Goal: Task Accomplishment & Management: Complete application form

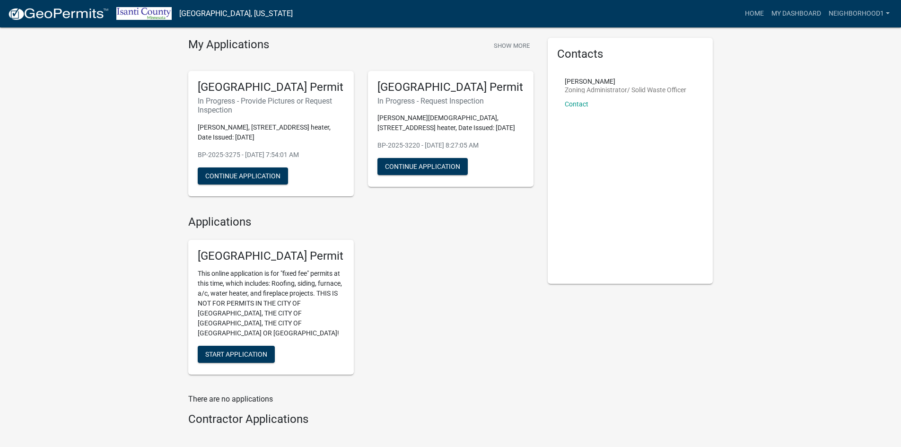
scroll to position [47, 0]
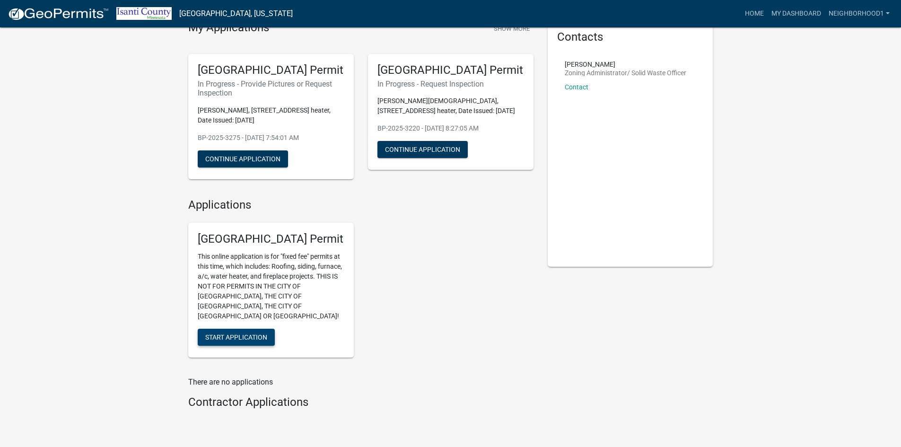
click at [253, 333] on span "Start Application" at bounding box center [236, 337] width 62 height 8
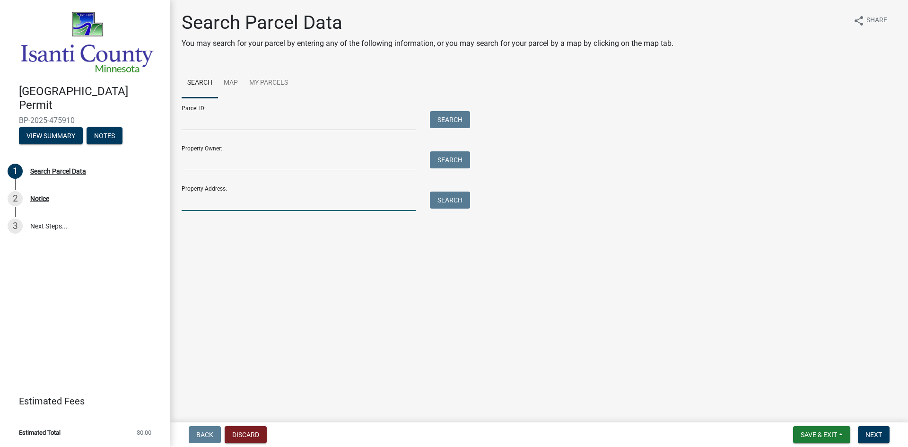
click at [207, 199] on input "Property Address:" at bounding box center [299, 201] width 234 height 19
click at [445, 200] on button "Search" at bounding box center [450, 200] width 40 height 17
click at [237, 201] on input "[STREET_ADDRESS]" at bounding box center [299, 201] width 234 height 19
type input "2478"
click at [458, 199] on button "Search" at bounding box center [450, 200] width 40 height 17
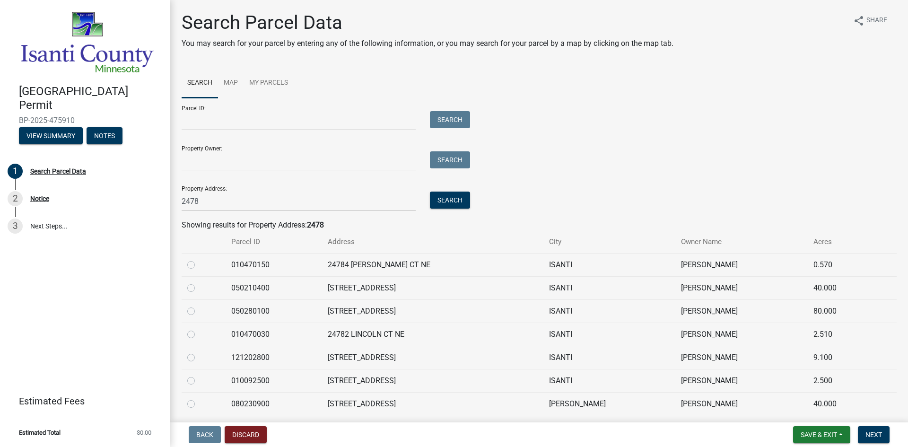
click at [199, 306] on label at bounding box center [199, 306] width 0 height 0
click at [199, 310] on input "radio" at bounding box center [202, 309] width 6 height 6
radio input "true"
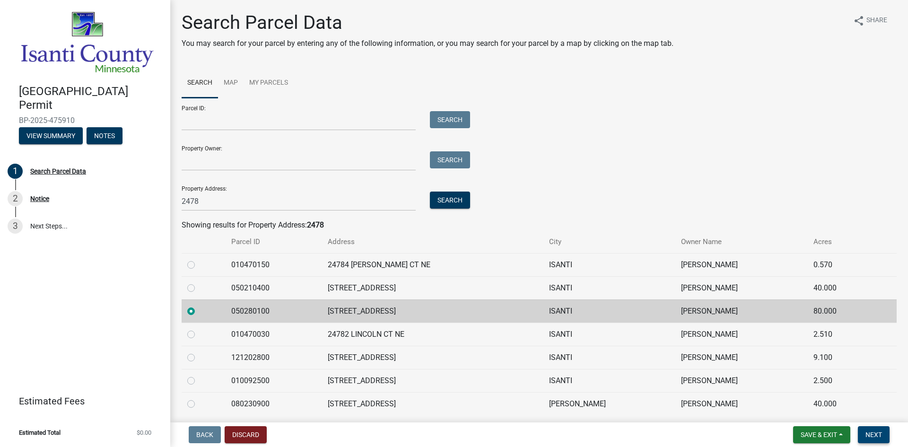
click at [875, 431] on span "Next" at bounding box center [873, 435] width 17 height 8
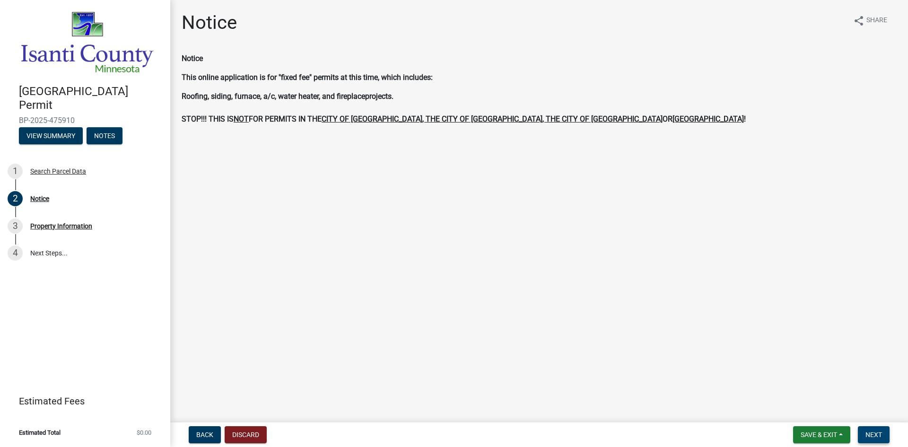
click at [875, 432] on span "Next" at bounding box center [873, 435] width 17 height 8
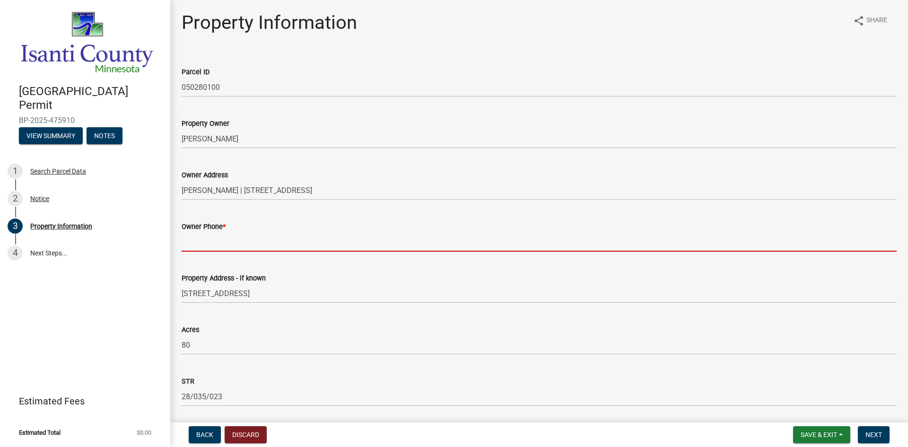
click at [233, 239] on input "Owner Phone *" at bounding box center [539, 241] width 715 height 19
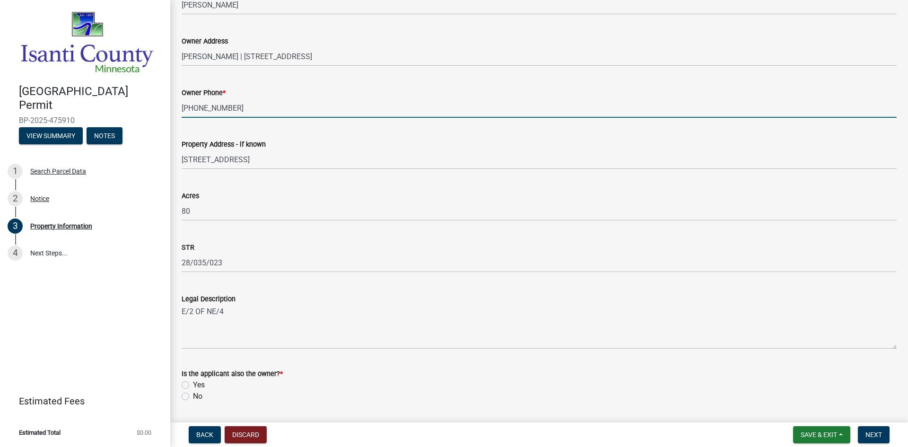
scroll to position [217, 0]
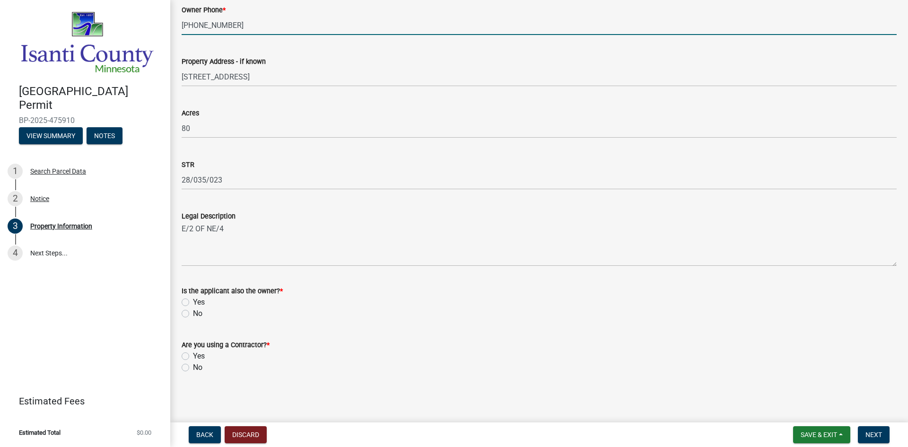
type input "[PHONE_NUMBER]"
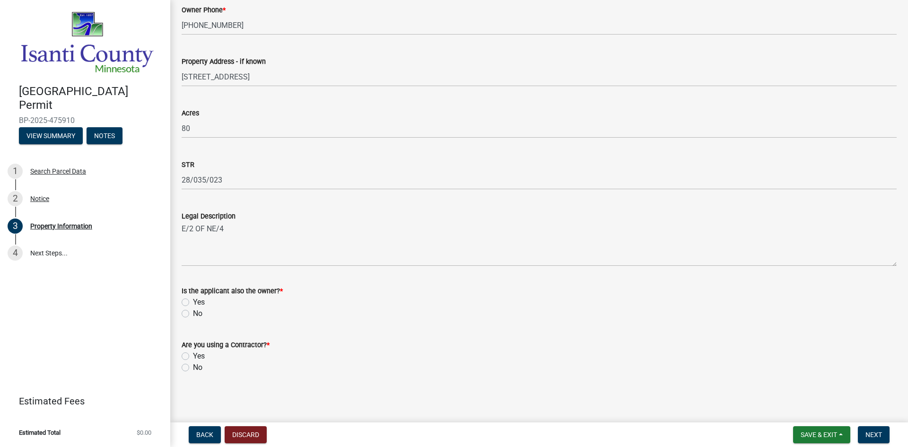
click at [193, 311] on label "No" at bounding box center [197, 313] width 9 height 11
click at [193, 311] on input "No" at bounding box center [196, 311] width 6 height 6
radio input "true"
click at [193, 355] on label "Yes" at bounding box center [199, 355] width 12 height 11
click at [193, 355] on input "Yes" at bounding box center [196, 353] width 6 height 6
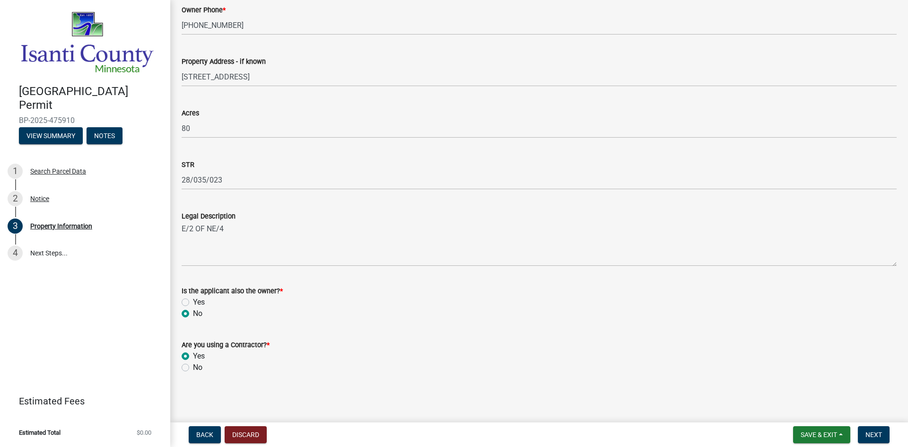
radio input "true"
click at [872, 434] on span "Next" at bounding box center [873, 435] width 17 height 8
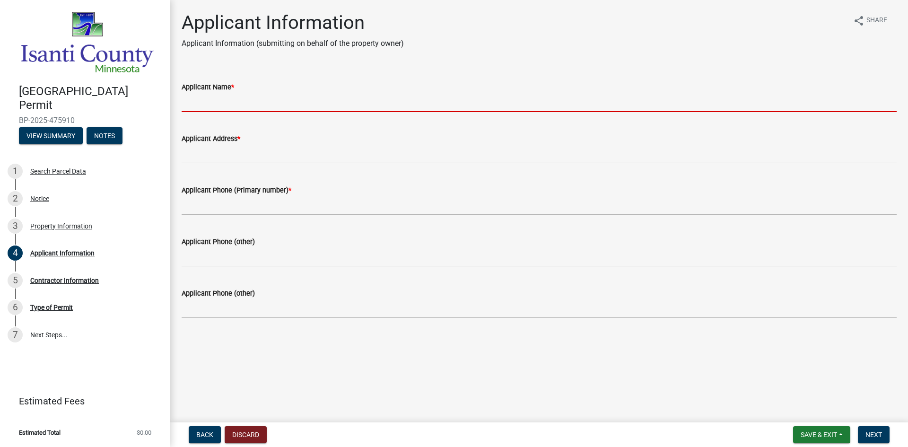
click at [201, 100] on input "Applicant Name *" at bounding box center [539, 102] width 715 height 19
type input "[PERSON_NAME]"
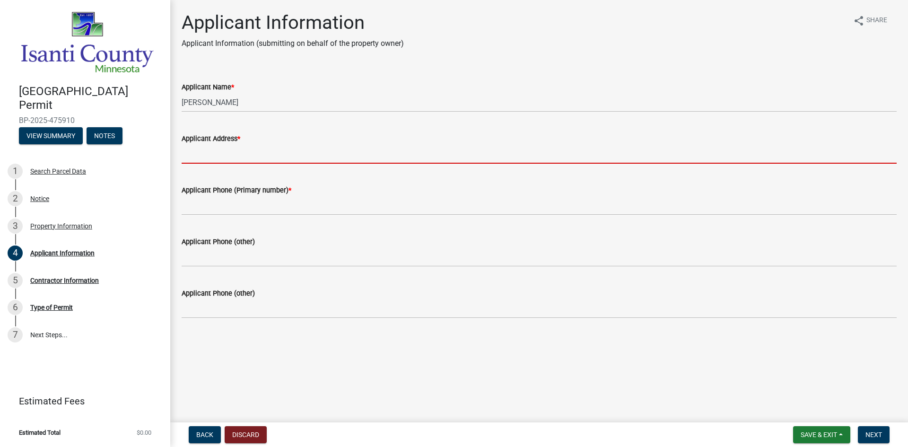
click at [222, 148] on input "Applicant Address *" at bounding box center [539, 153] width 715 height 19
type input "Po Box 278Foley, [US_STATE] 56329"
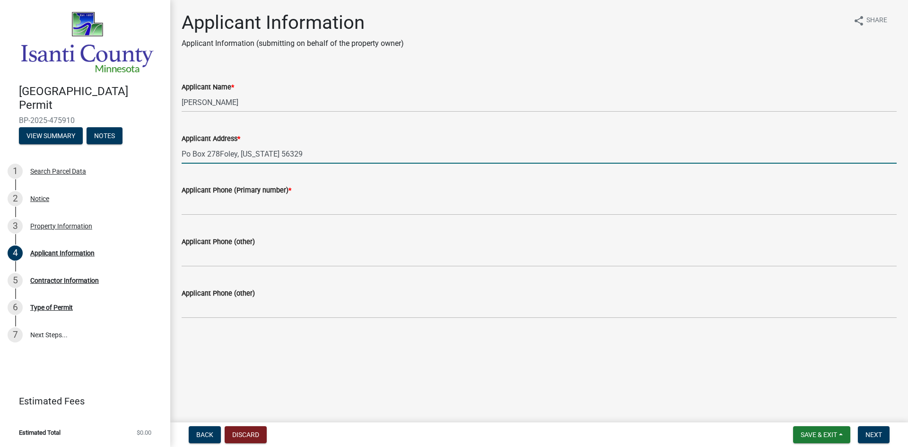
type input "3209687947"
click at [219, 153] on input "Po Box 278Foley, [US_STATE] 56329" at bounding box center [539, 153] width 715 height 19
type input "[GEOGRAPHIC_DATA][PERSON_NAME][US_STATE]"
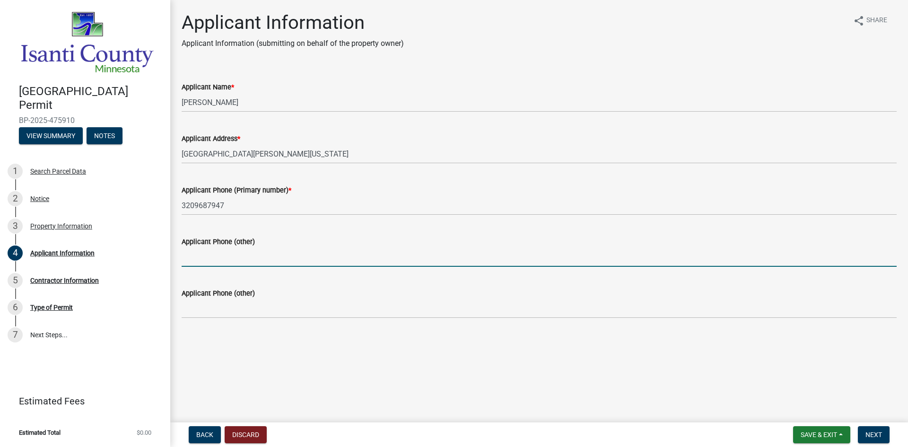
drag, startPoint x: 217, startPoint y: 250, endPoint x: 222, endPoint y: 253, distance: 6.8
click at [217, 250] on input "Applicant Phone (other)" at bounding box center [539, 256] width 715 height 19
click at [211, 259] on input "Applicant Phone (other)" at bounding box center [539, 256] width 715 height 19
type input "[PHONE_NUMBER]"
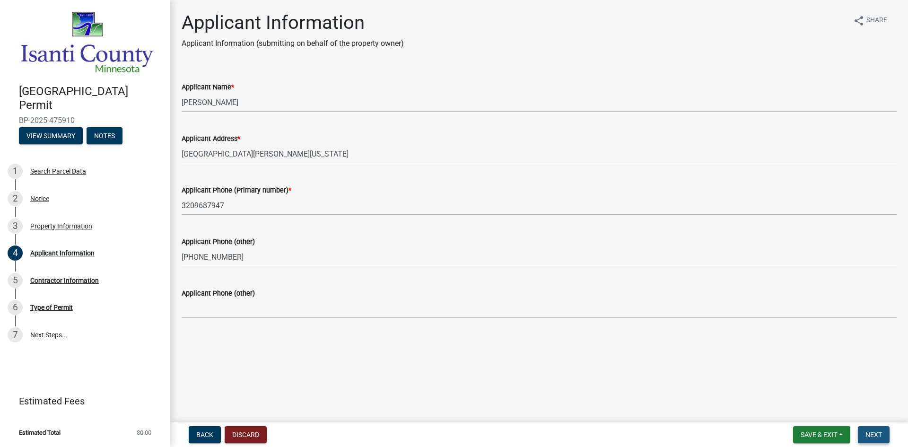
click at [882, 431] on span "Next" at bounding box center [873, 435] width 17 height 8
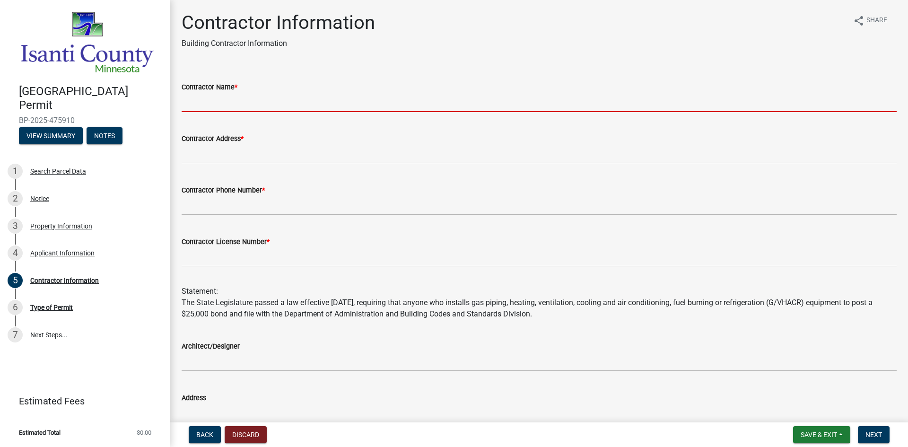
click at [201, 96] on input "Contractor Name *" at bounding box center [539, 102] width 715 height 19
type input "Neighborhood Plumbing"
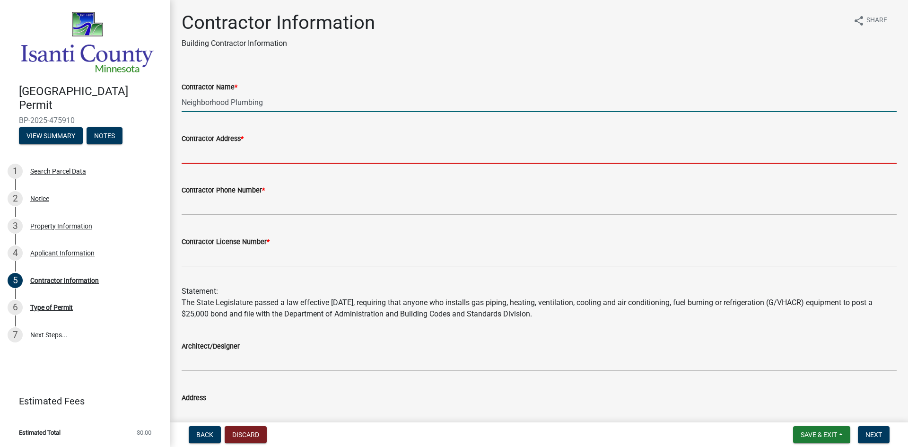
type input "[STREET_ADDRESS]"
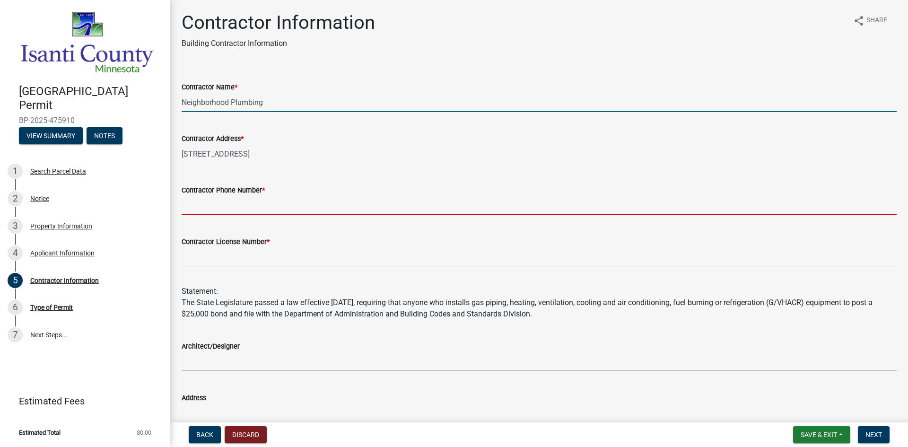
type input "3209687947"
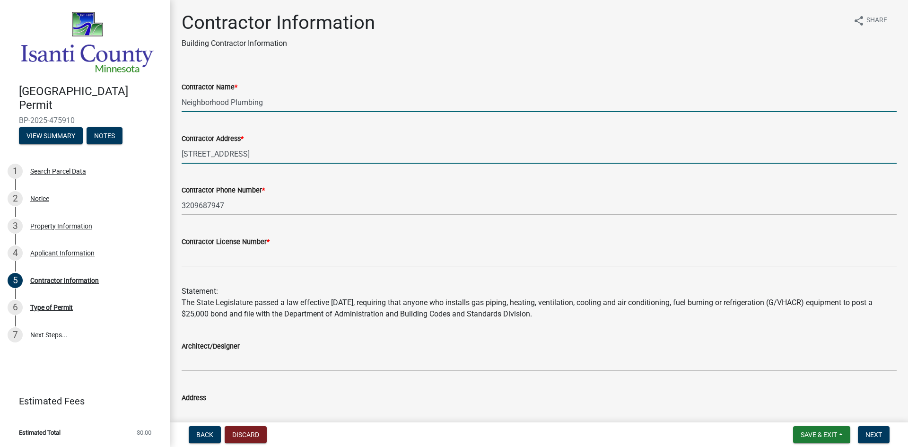
click at [245, 153] on input "[STREET_ADDRESS]" at bounding box center [539, 153] width 715 height 19
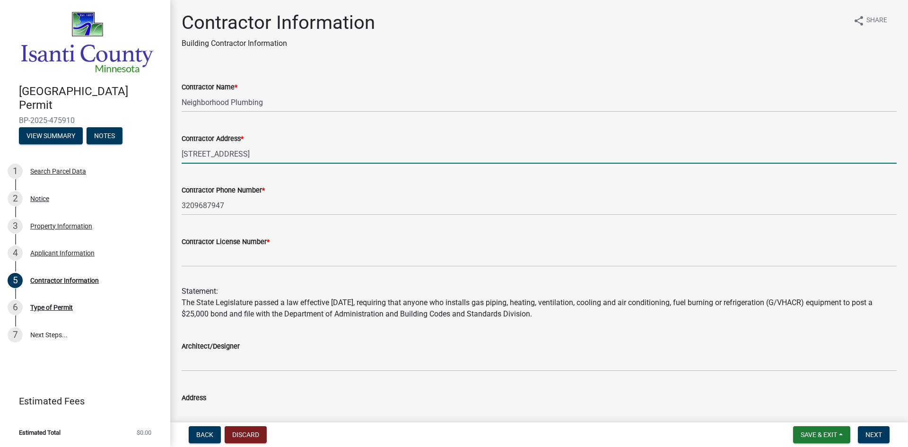
type input "Po Box 278"
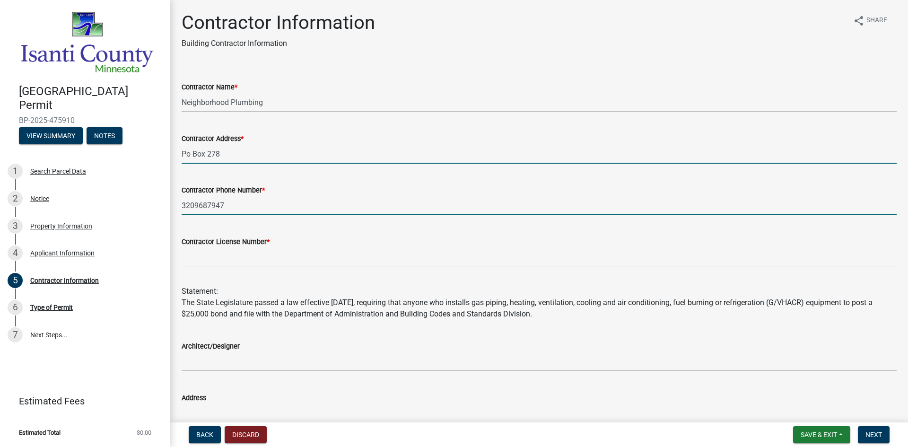
click at [248, 205] on input "3209687947" at bounding box center [539, 205] width 715 height 19
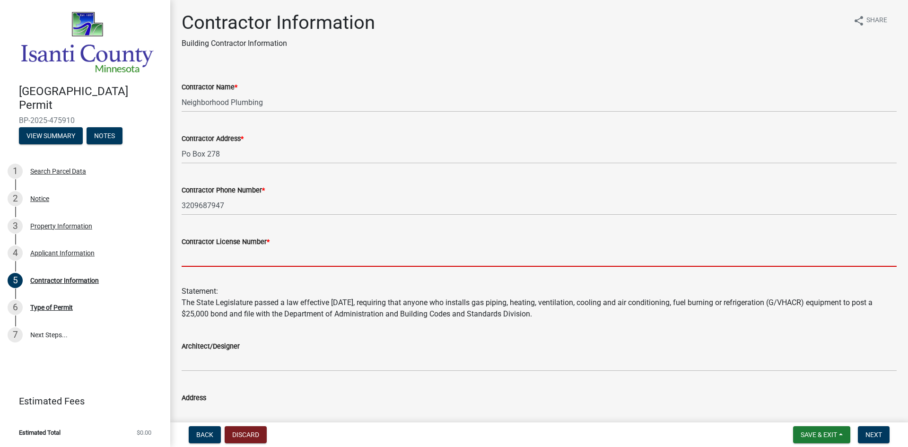
click at [214, 258] on input "Contractor License Number *" at bounding box center [539, 256] width 715 height 19
type input "PC645534"
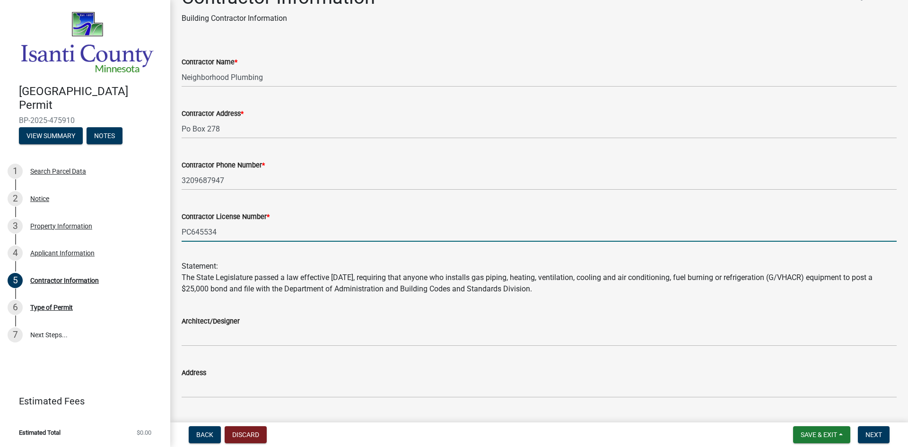
scroll to position [95, 0]
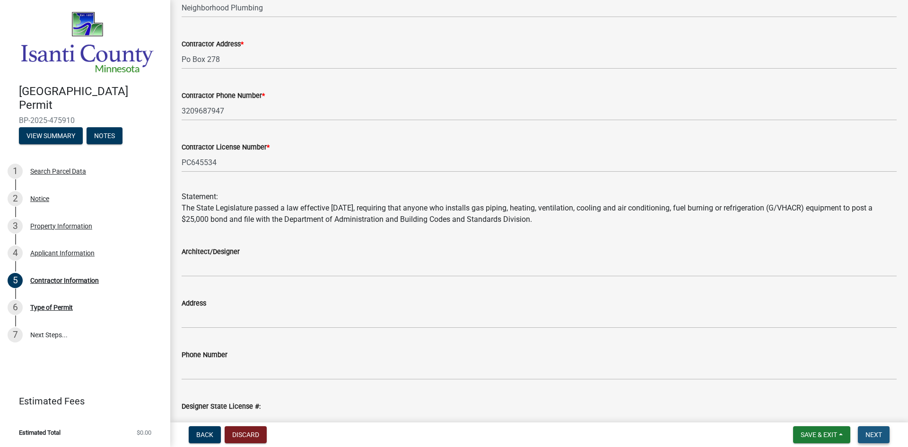
click at [880, 433] on span "Next" at bounding box center [873, 435] width 17 height 8
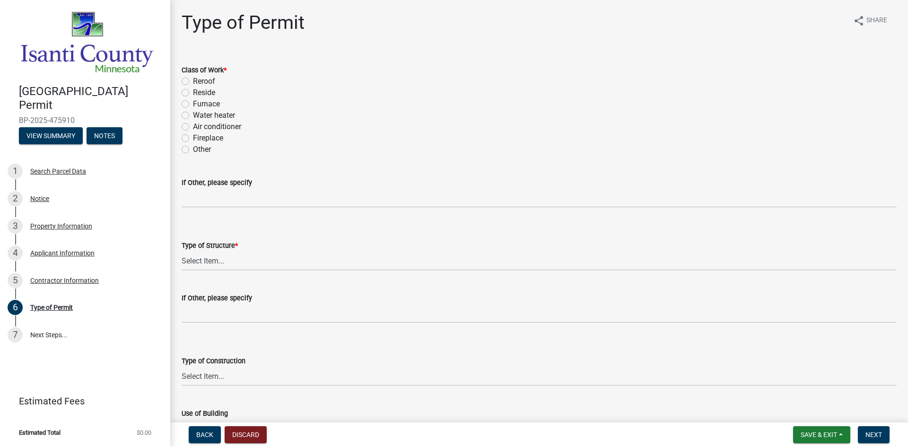
drag, startPoint x: 186, startPoint y: 148, endPoint x: 210, endPoint y: 199, distance: 55.9
click at [193, 148] on label "Other" at bounding box center [202, 149] width 18 height 11
click at [193, 148] on input "Other" at bounding box center [196, 147] width 6 height 6
radio input "true"
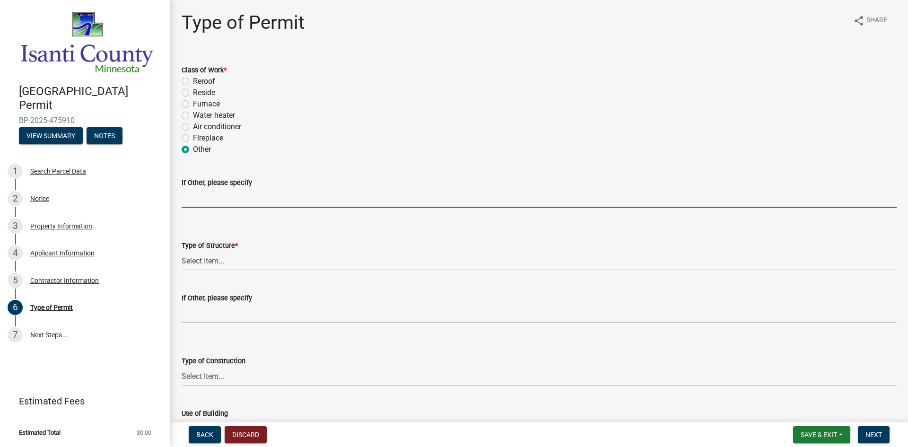
click at [211, 199] on input "If Other, please specify" at bounding box center [539, 197] width 715 height 19
type input "BOILER"
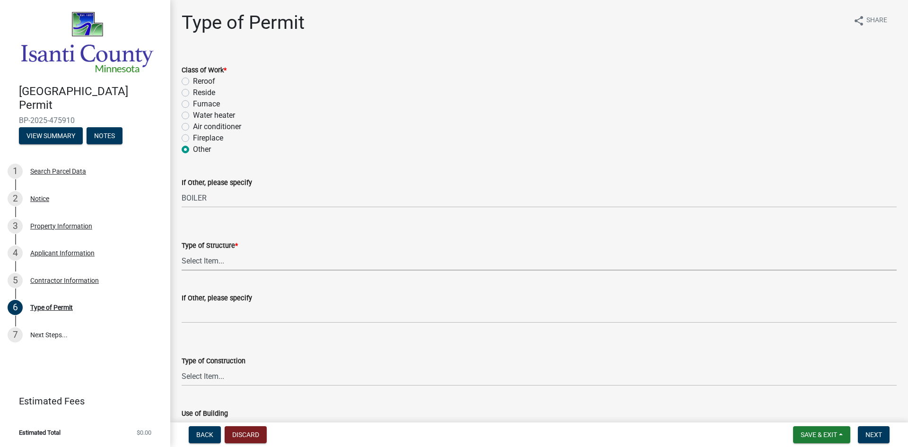
click at [229, 262] on select "Select Item... Accessory Commercial Single Family Agricultural Other N/A" at bounding box center [539, 260] width 715 height 19
click at [182, 251] on select "Select Item... Accessory Commercial Single Family Agricultural Other N/A" at bounding box center [539, 260] width 715 height 19
select select "eb4da8a3-282e-4d3e-a231-485219132635"
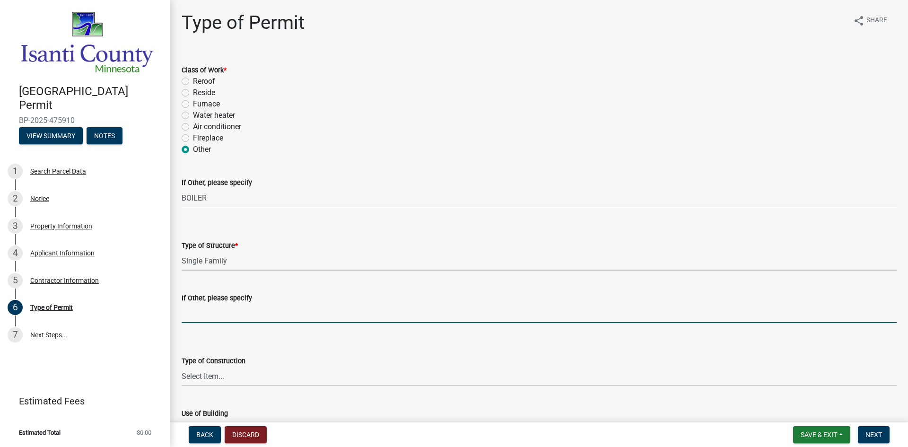
click at [222, 315] on input "If Other, please specify" at bounding box center [539, 313] width 715 height 19
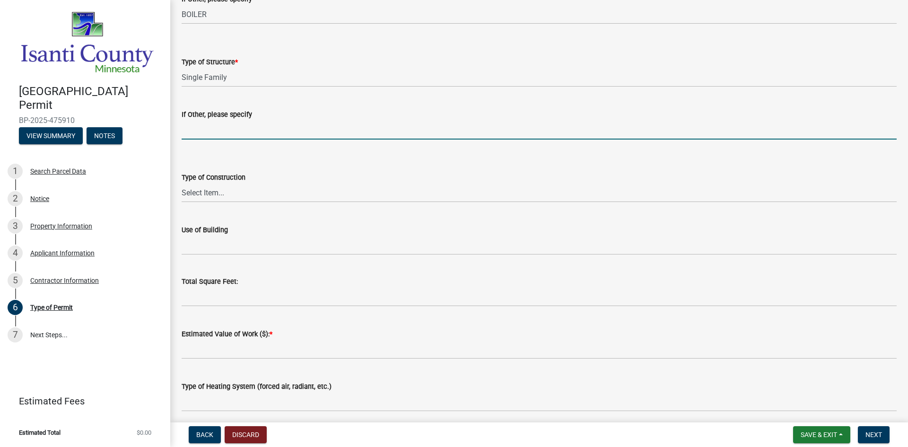
scroll to position [284, 0]
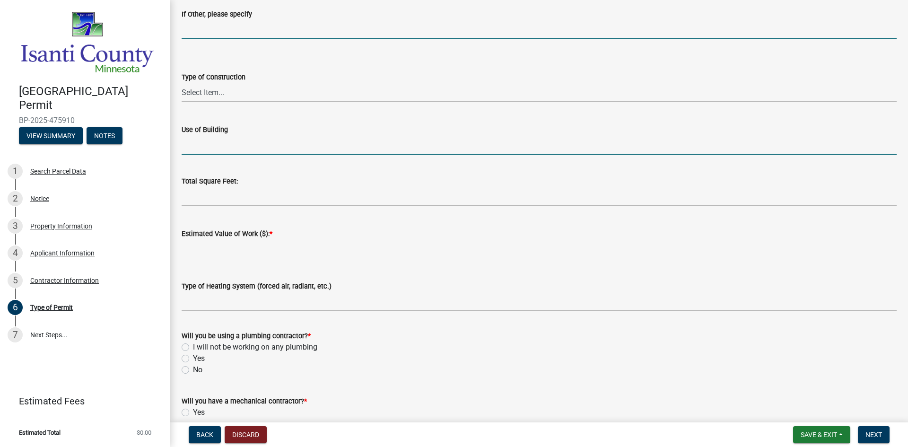
click at [222, 148] on input "Use of Building" at bounding box center [539, 144] width 715 height 19
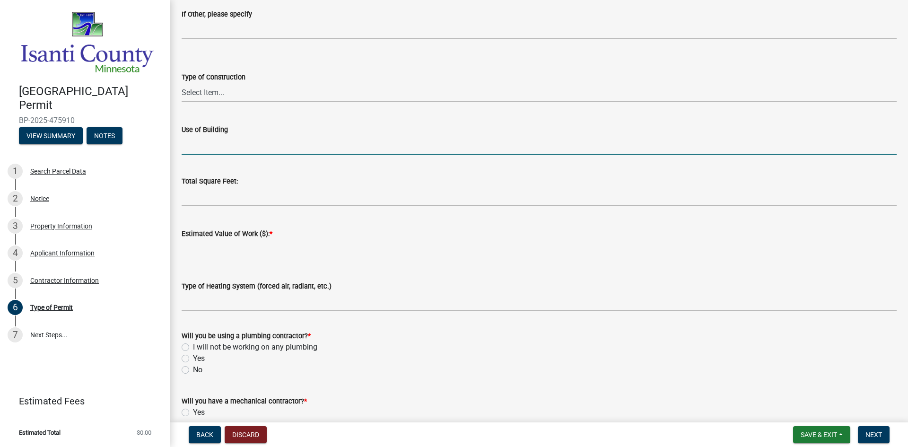
type input "SINGLE FAMILY"
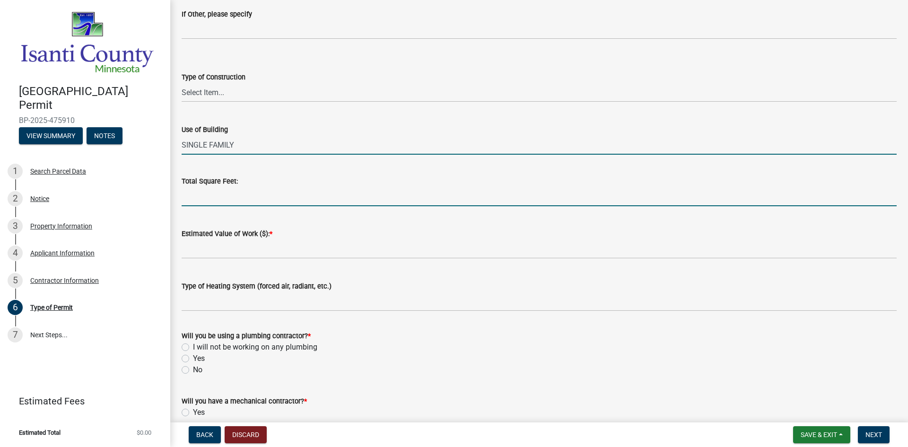
click at [232, 197] on input "text" at bounding box center [539, 196] width 715 height 19
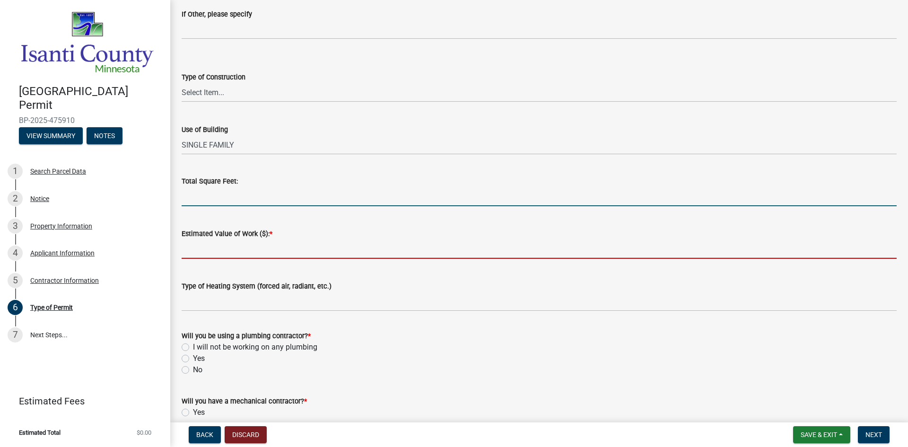
click at [231, 253] on input "text" at bounding box center [539, 248] width 715 height 19
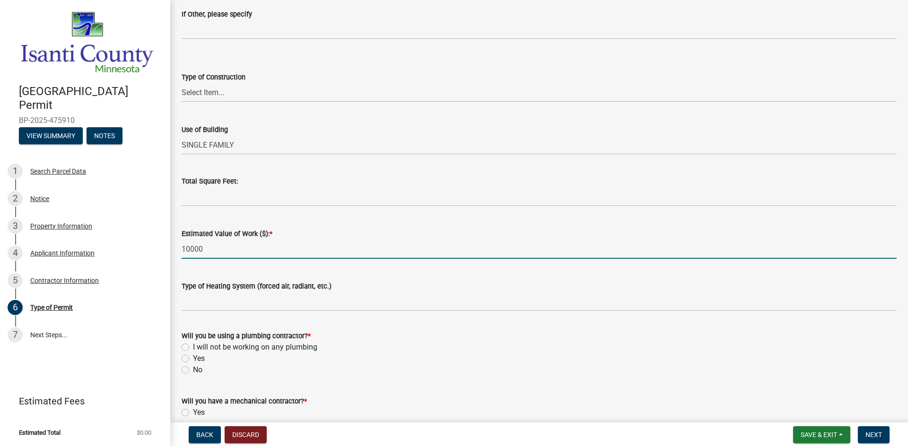
type input "10000"
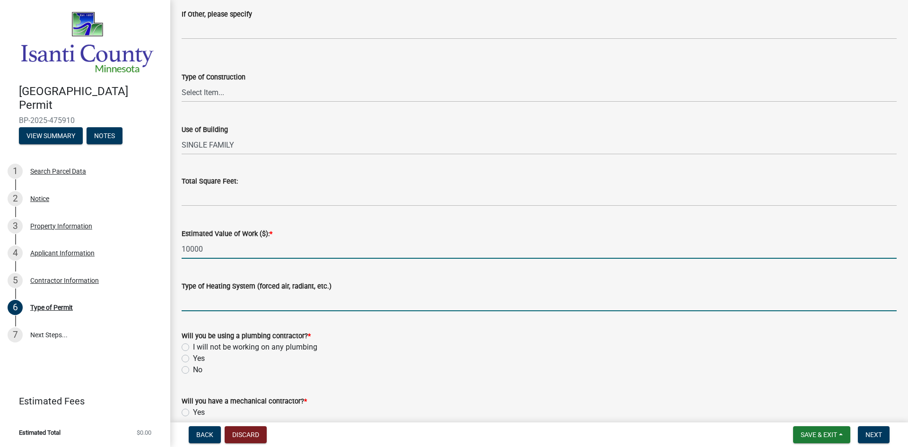
click at [225, 306] on input "Type of Heating System (forced air, radiant, etc.)" at bounding box center [539, 301] width 715 height 19
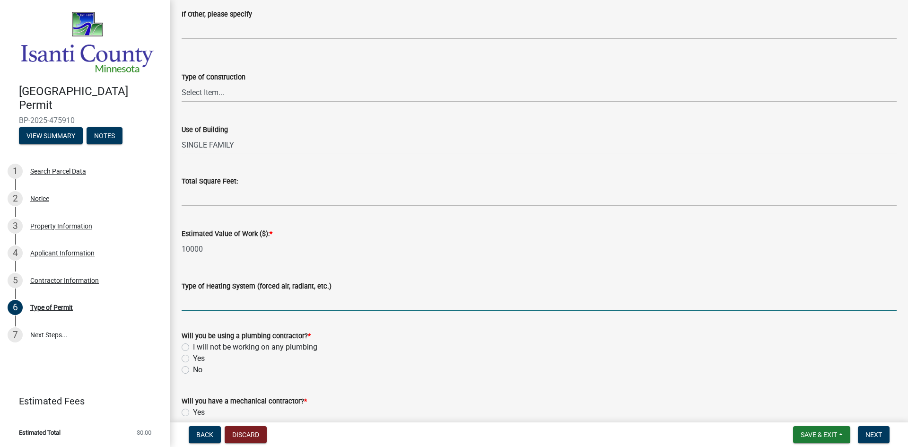
type input "RADIANT"
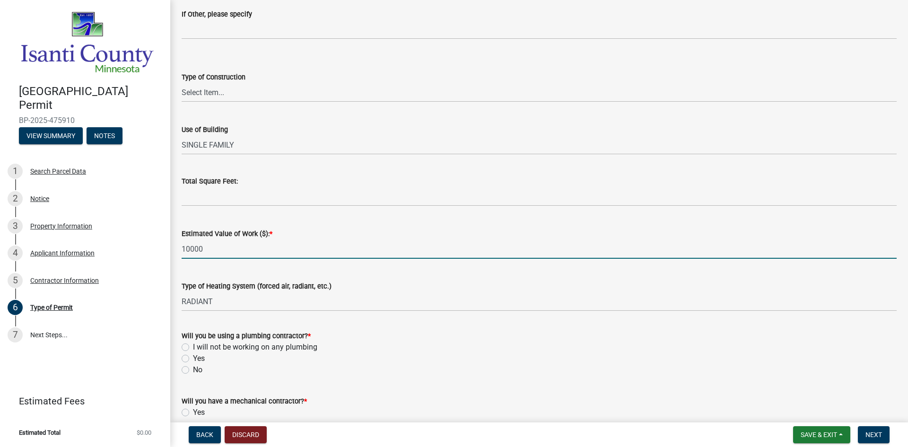
click at [190, 250] on input "10000" at bounding box center [539, 248] width 715 height 19
drag, startPoint x: 243, startPoint y: 245, endPoint x: 236, endPoint y: 259, distance: 14.8
click at [243, 246] on input "10,000" at bounding box center [539, 248] width 715 height 19
type input "10000"
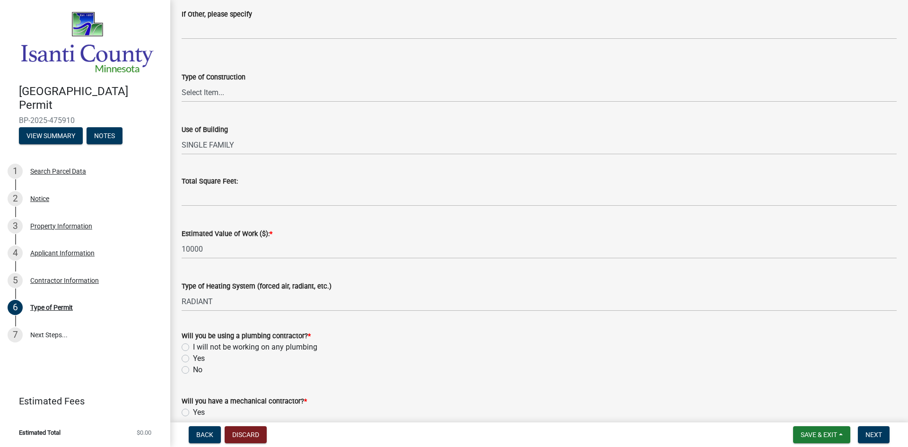
click at [193, 358] on label "Yes" at bounding box center [199, 358] width 12 height 11
click at [193, 358] on input "Yes" at bounding box center [196, 356] width 6 height 6
radio input "true"
drag, startPoint x: 185, startPoint y: 412, endPoint x: 279, endPoint y: 416, distance: 93.7
click at [193, 412] on label "Yes" at bounding box center [199, 412] width 12 height 11
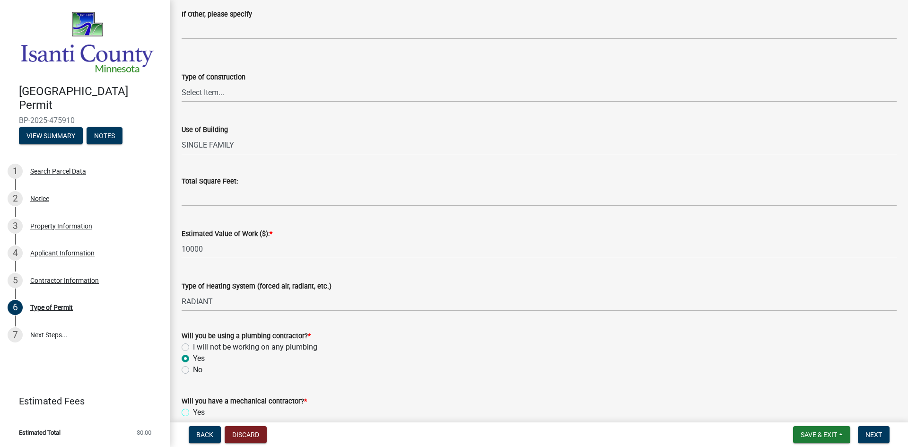
click at [193, 412] on input "Yes" at bounding box center [196, 410] width 6 height 6
radio input "true"
drag, startPoint x: 873, startPoint y: 434, endPoint x: 864, endPoint y: 428, distance: 10.2
click at [873, 433] on span "Next" at bounding box center [873, 435] width 17 height 8
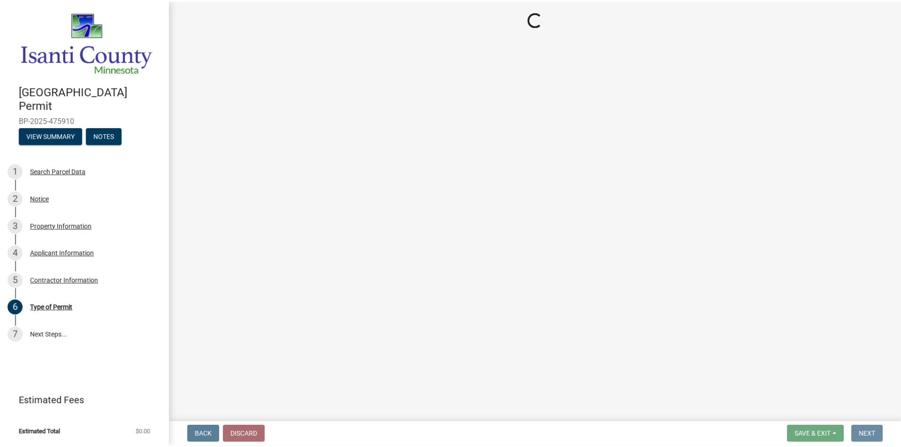
scroll to position [0, 0]
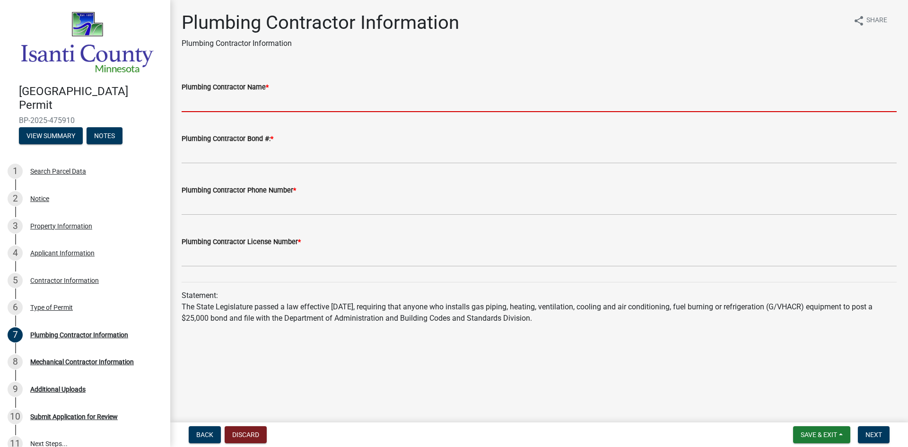
click at [240, 99] on input "Plumbing Contractor Name *" at bounding box center [539, 102] width 715 height 19
type input "Neighborhood Plumbing"
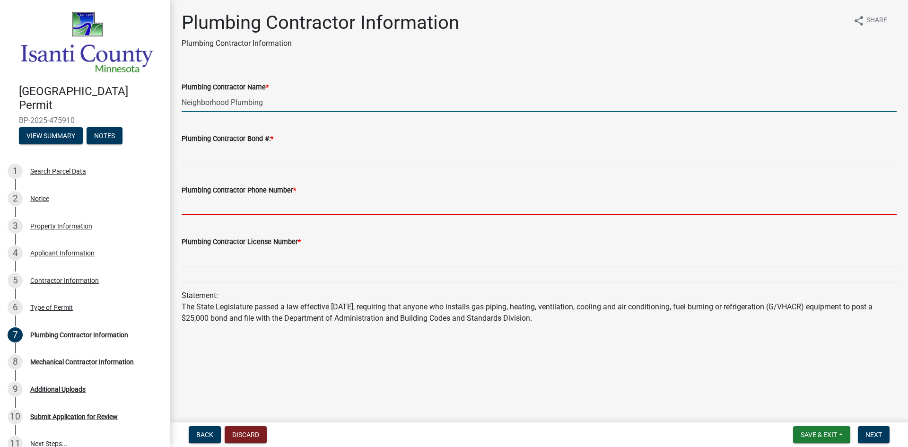
type input "3209687947"
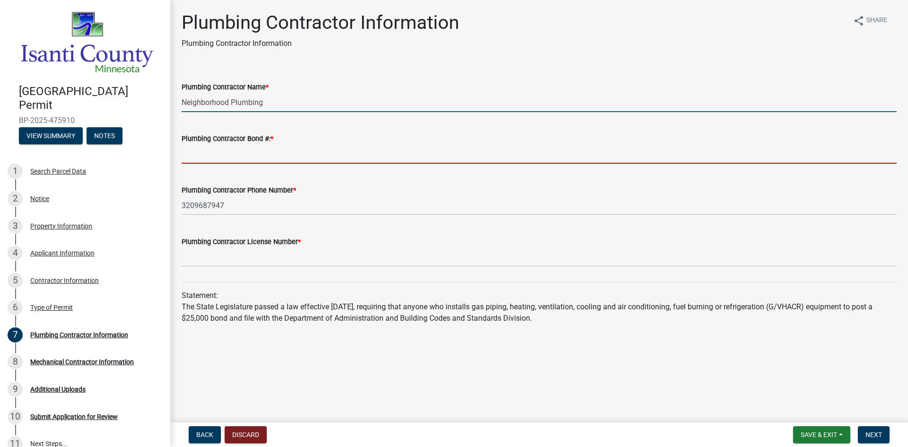
click at [238, 157] on input "Plumbing Contractor Bond #: *" at bounding box center [539, 153] width 715 height 19
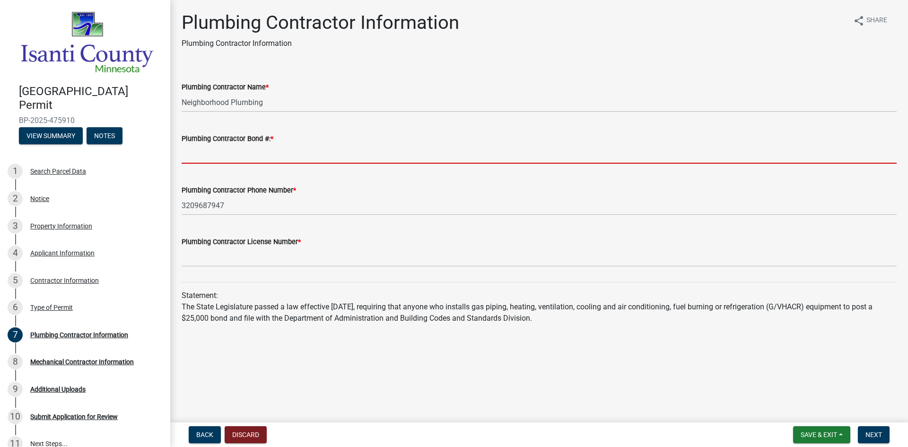
type input "pm061211"
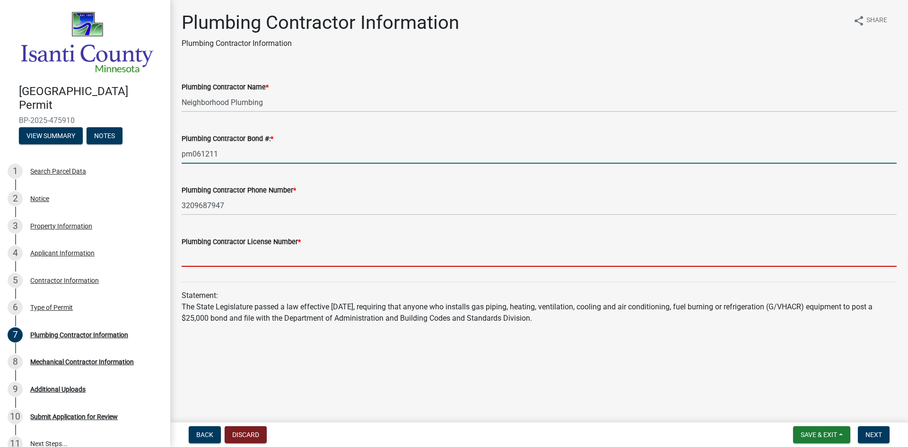
drag, startPoint x: 280, startPoint y: 258, endPoint x: 278, endPoint y: 265, distance: 7.8
click at [279, 260] on input "Plumbing Contractor License Number *" at bounding box center [539, 256] width 715 height 19
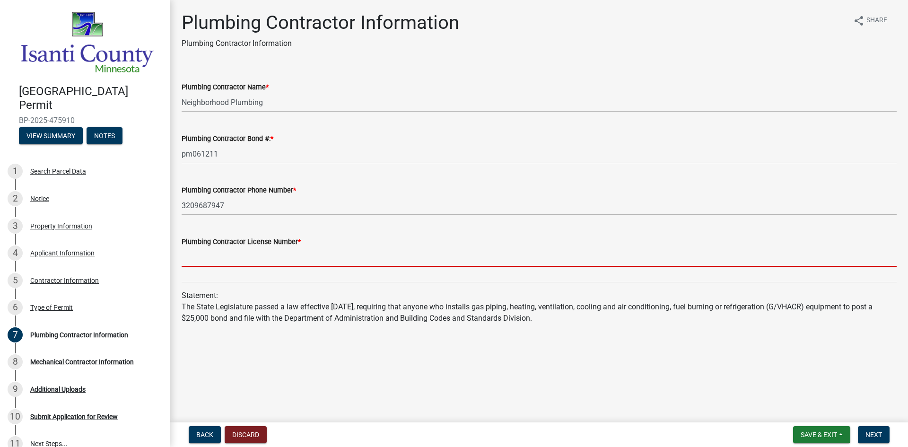
type input "PC645534"
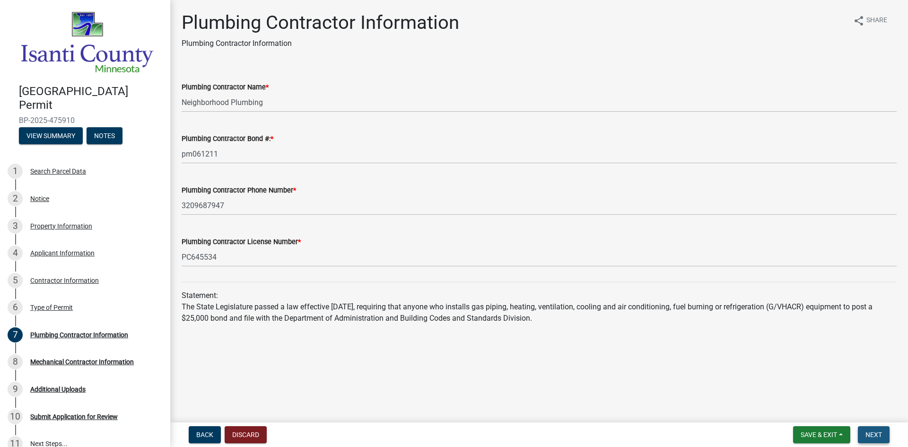
click at [871, 434] on span "Next" at bounding box center [873, 435] width 17 height 8
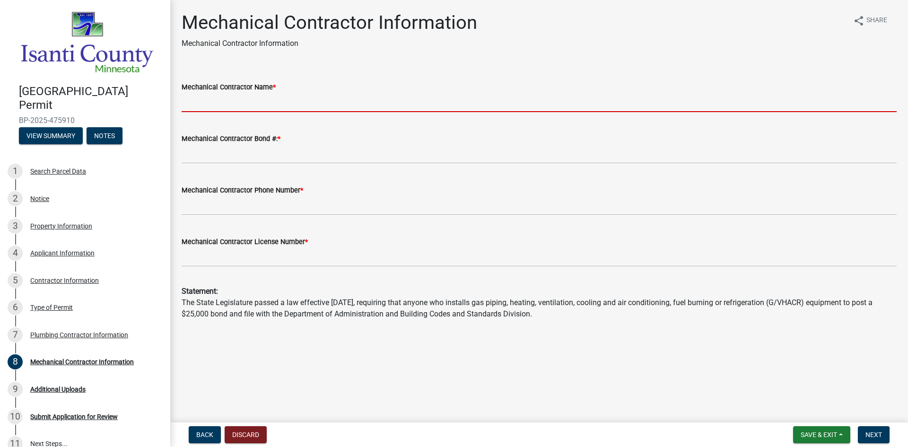
click at [218, 97] on input "Mechanical Contractor Name *" at bounding box center [539, 102] width 715 height 19
type input "Neighborhood Plumbing"
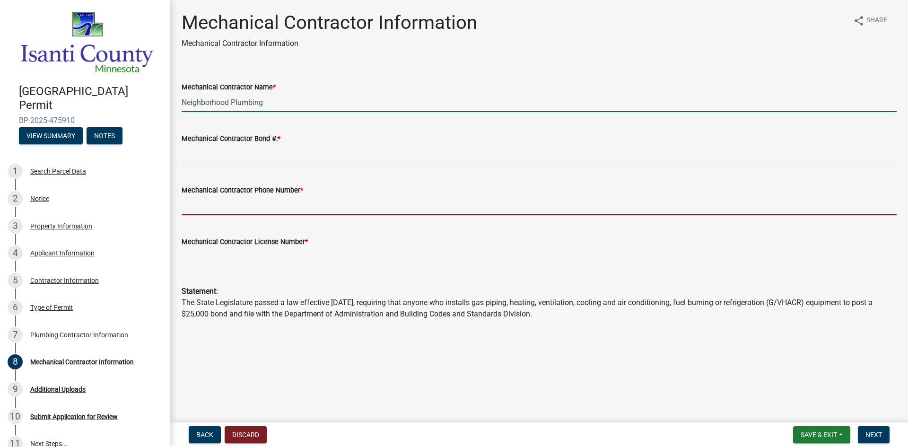
type input "3209687947"
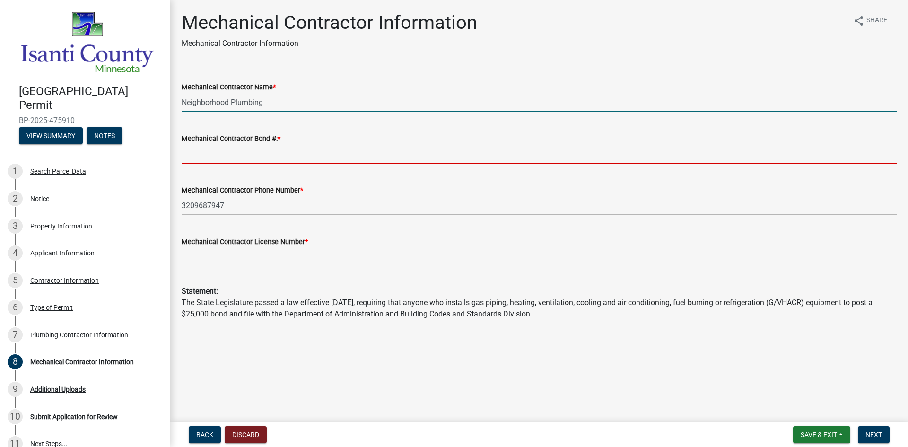
drag, startPoint x: 210, startPoint y: 150, endPoint x: 215, endPoint y: 156, distance: 8.1
click at [210, 150] on input "Mechanical Contractor Bond #: *" at bounding box center [539, 153] width 715 height 19
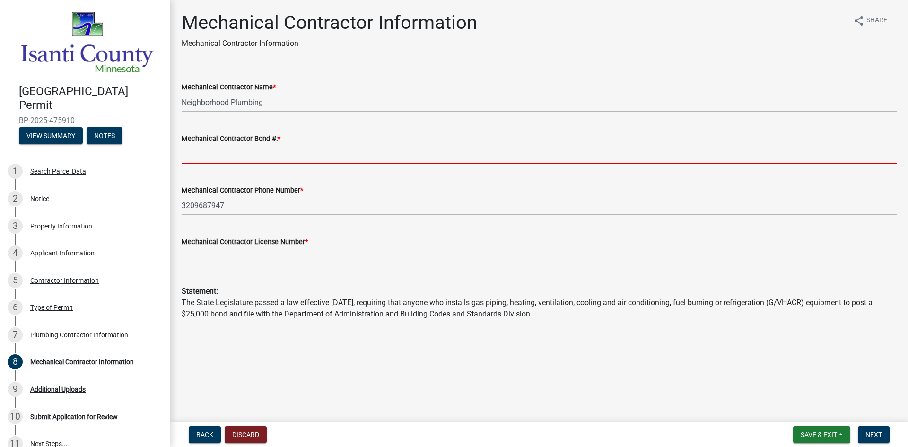
type input "MB004294"
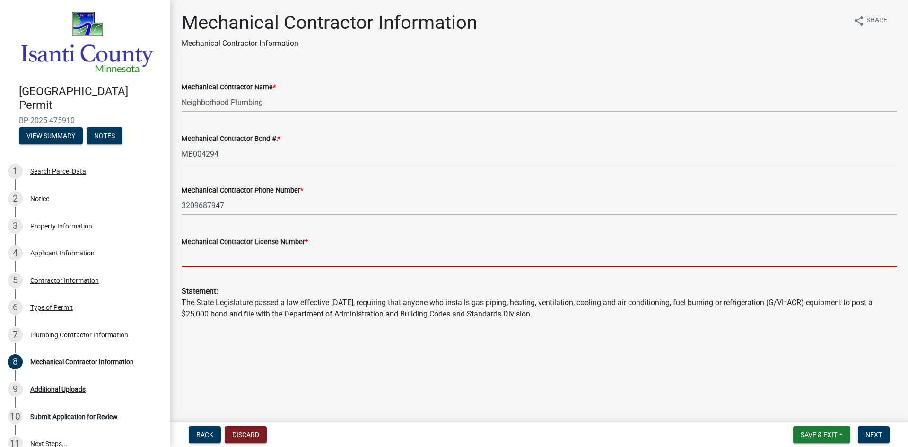
drag, startPoint x: 240, startPoint y: 255, endPoint x: 243, endPoint y: 263, distance: 8.7
click at [240, 257] on input "Mechanical Contractor License Number *" at bounding box center [539, 256] width 715 height 19
type input "pc645534"
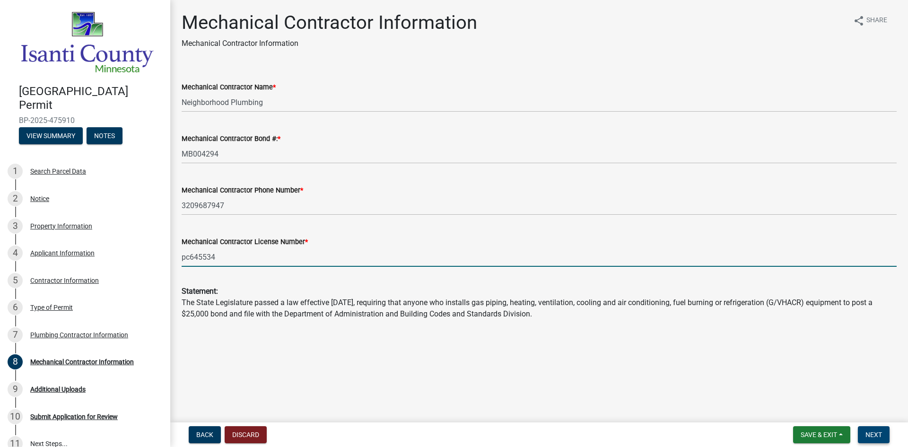
click at [871, 437] on span "Next" at bounding box center [873, 435] width 17 height 8
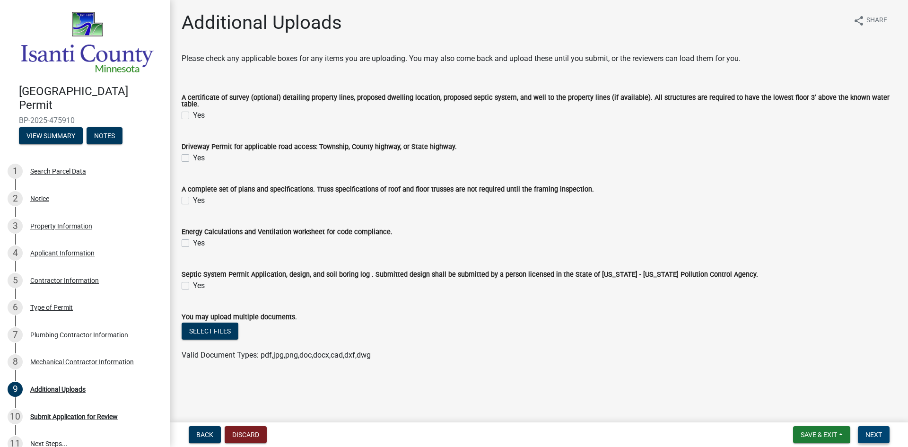
click at [877, 433] on span "Next" at bounding box center [873, 435] width 17 height 8
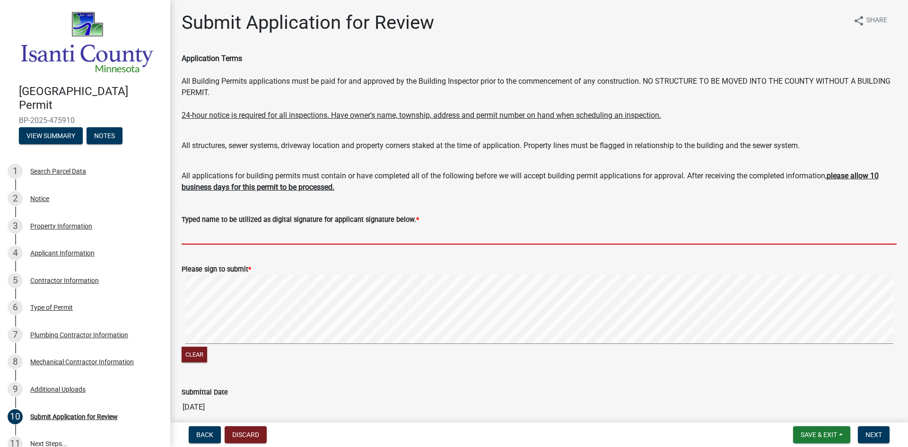
click at [209, 234] on input "Typed name to be utilized as digital signature for applicant signature below. *" at bounding box center [539, 234] width 715 height 19
type input "[PERSON_NAME]"
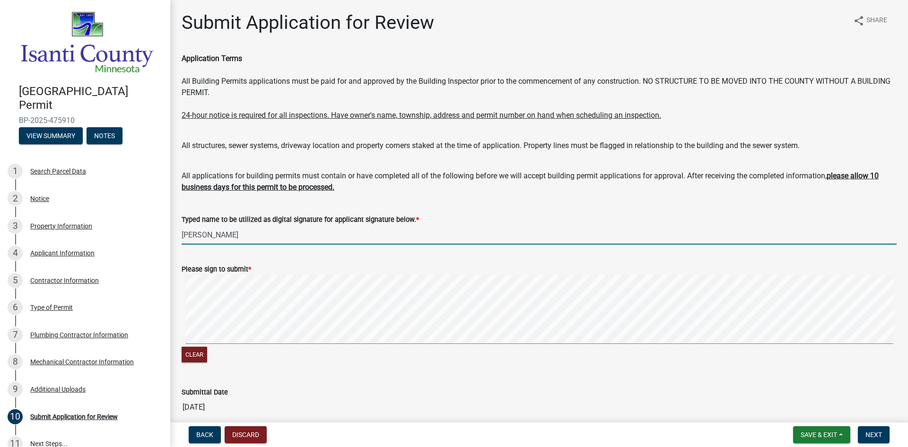
click at [306, 274] on div "Please sign to submit *" at bounding box center [539, 268] width 715 height 11
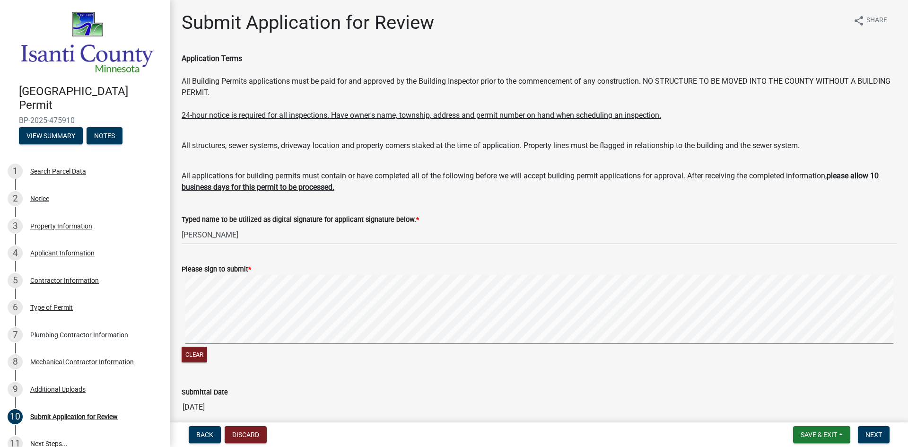
click at [401, 282] on form "Please sign to submit * Clear" at bounding box center [539, 308] width 715 height 113
click at [411, 271] on div "Please sign to submit *" at bounding box center [539, 268] width 715 height 11
click at [421, 272] on div "Please sign to submit *" at bounding box center [539, 268] width 715 height 11
click at [418, 273] on div "Please sign to submit *" at bounding box center [539, 268] width 715 height 11
click at [407, 271] on div "Please sign to submit *" at bounding box center [539, 268] width 715 height 11
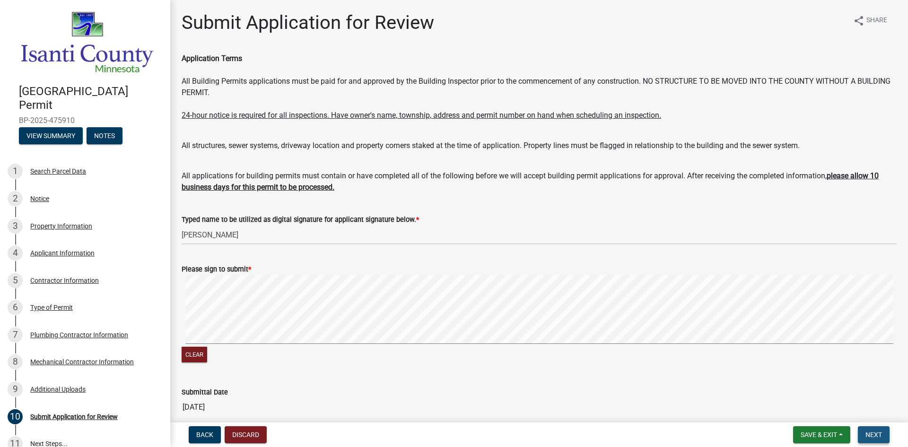
click at [878, 436] on span "Next" at bounding box center [873, 435] width 17 height 8
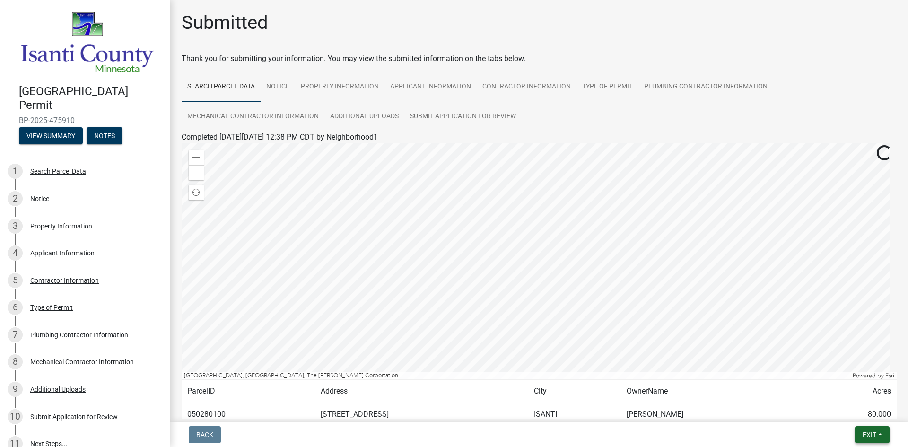
click at [871, 433] on span "Exit" at bounding box center [870, 435] width 14 height 8
click at [860, 411] on button "Save & Exit" at bounding box center [852, 410] width 76 height 23
